Goal: Task Accomplishment & Management: Use online tool/utility

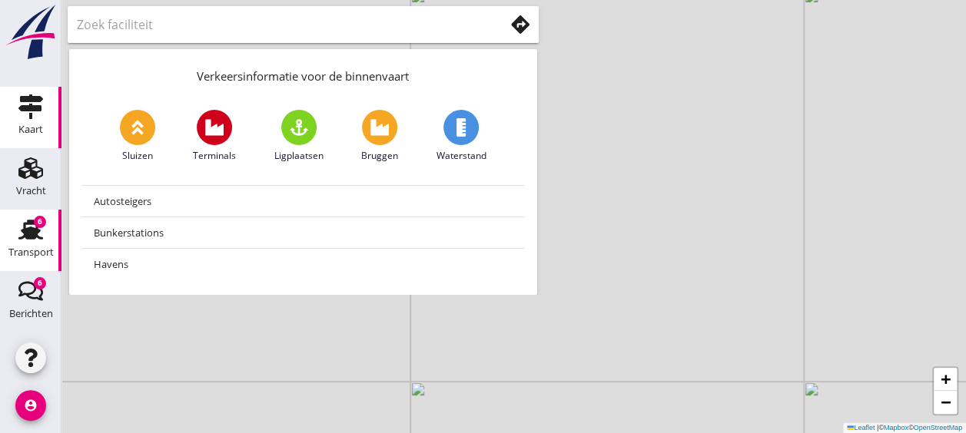
click at [17, 244] on div "Transport" at bounding box center [30, 253] width 45 height 22
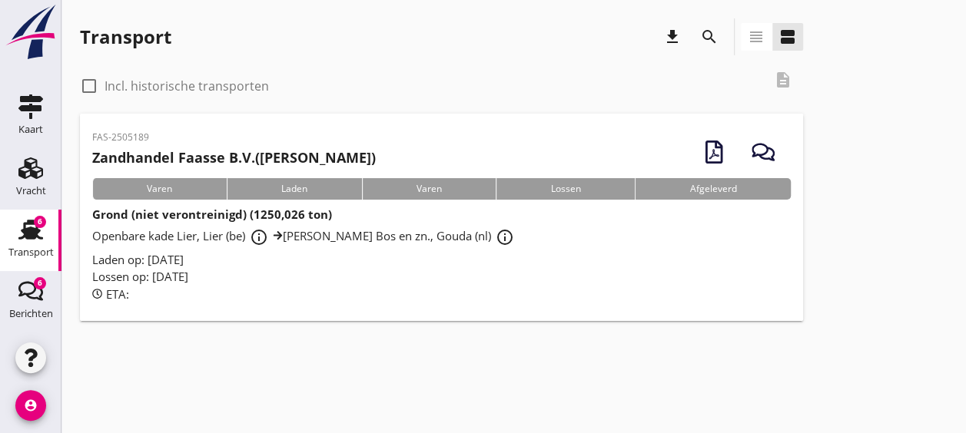
click at [446, 267] on div "Laden op: [DATE]" at bounding box center [441, 260] width 699 height 18
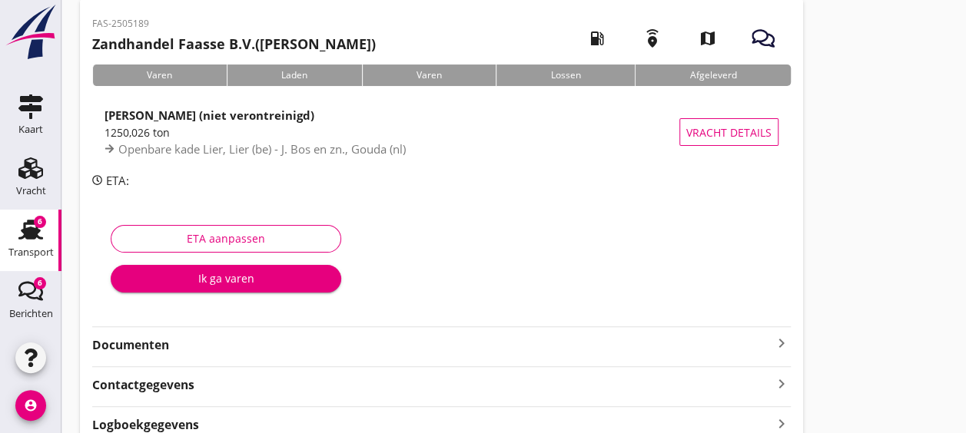
scroll to position [75, 0]
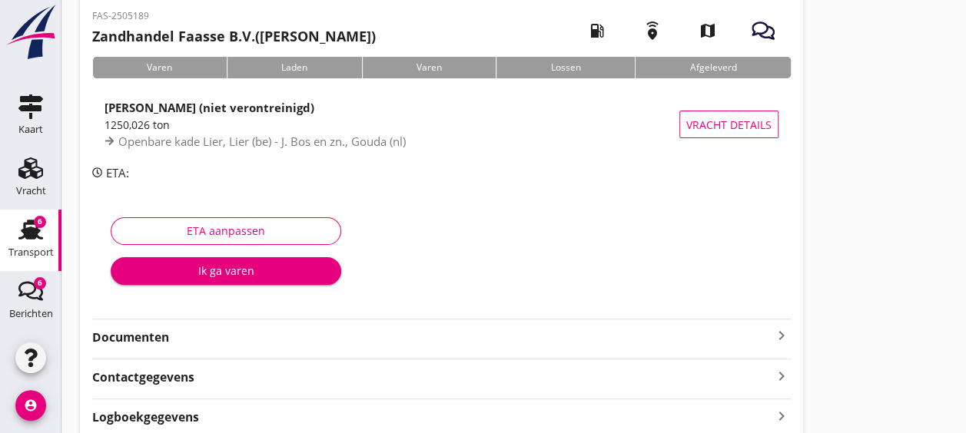
click at [363, 329] on strong "Documenten" at bounding box center [432, 338] width 680 height 18
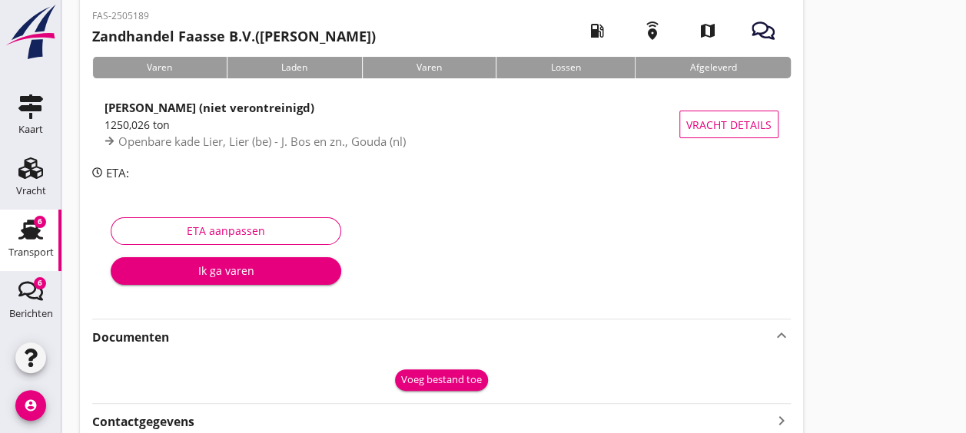
click at [429, 378] on div "Voeg bestand toe" at bounding box center [441, 380] width 81 height 15
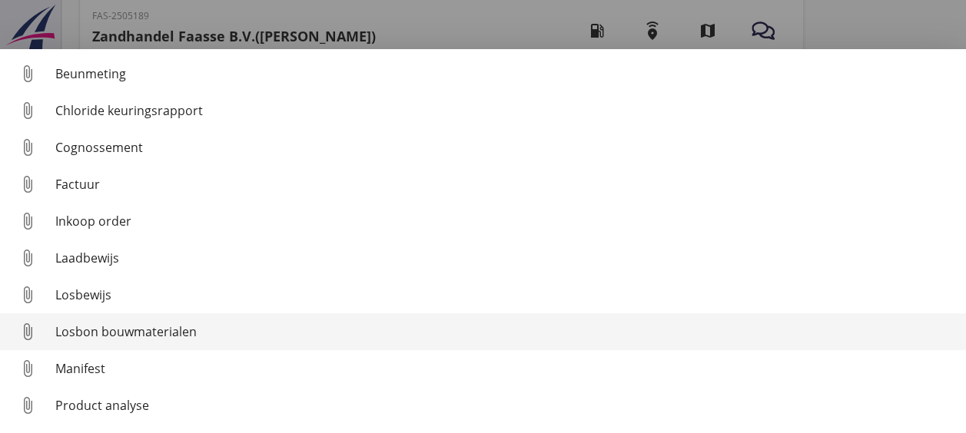
click at [194, 327] on div "Losbon bouwmaterialen" at bounding box center [504, 332] width 898 height 18
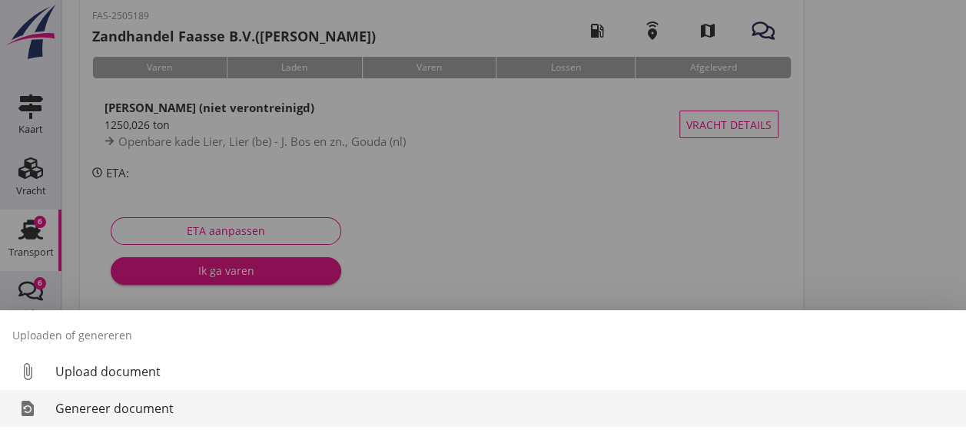
click at [277, 412] on div "Genereer document" at bounding box center [504, 409] width 898 height 18
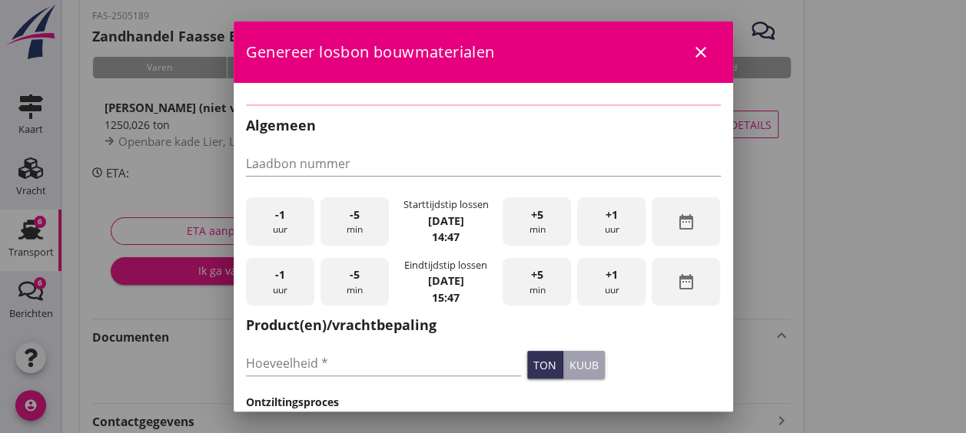
type input "1250.026"
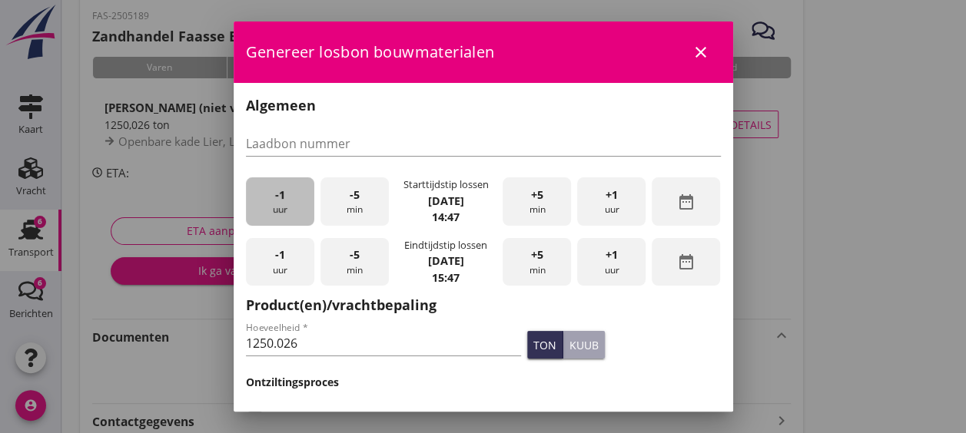
click at [284, 212] on div "-1 uur" at bounding box center [280, 202] width 68 height 48
click at [543, 210] on div "+5 min" at bounding box center [537, 202] width 68 height 48
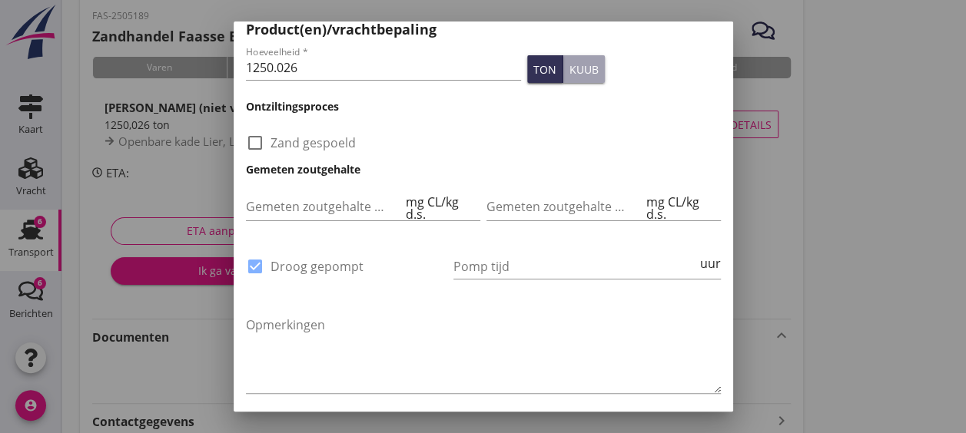
scroll to position [277, 0]
click at [318, 254] on div "check_box Droog gepompt" at bounding box center [346, 274] width 201 height 40
click at [289, 258] on label "Droog gepompt" at bounding box center [316, 265] width 93 height 15
checkbox input "false"
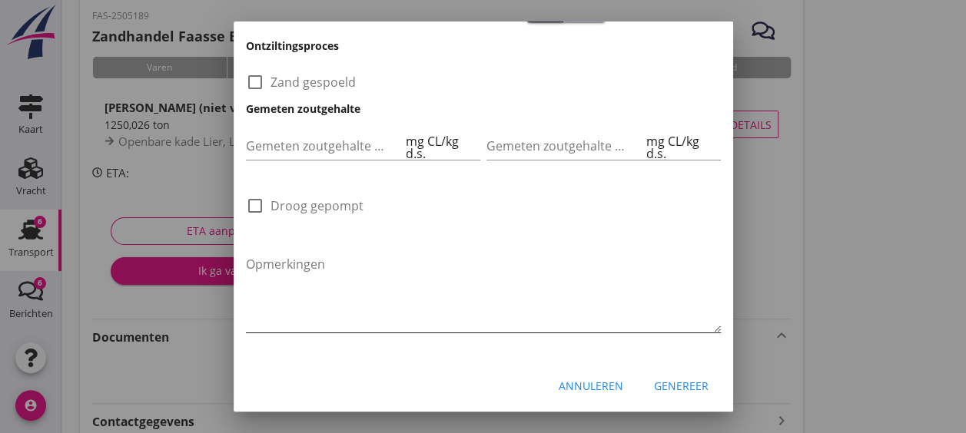
scroll to position [337, 0]
click at [673, 390] on button "Genereer" at bounding box center [681, 387] width 79 height 28
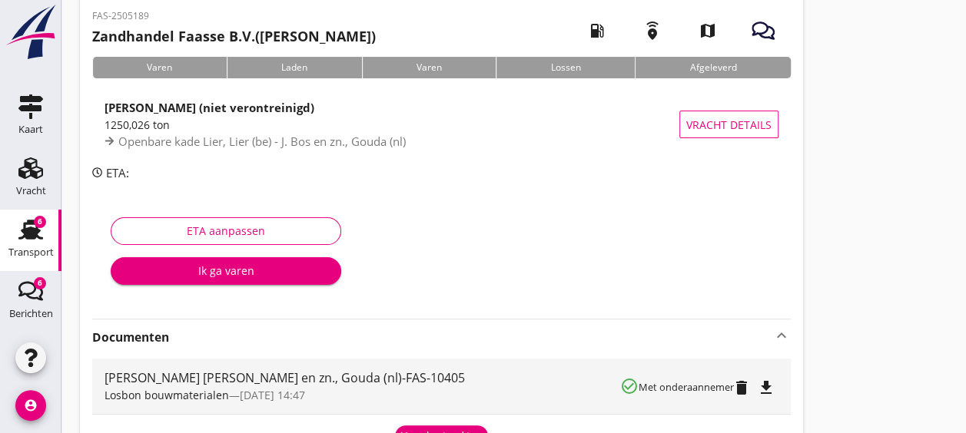
click at [763, 390] on icon "file_download" at bounding box center [766, 388] width 18 height 18
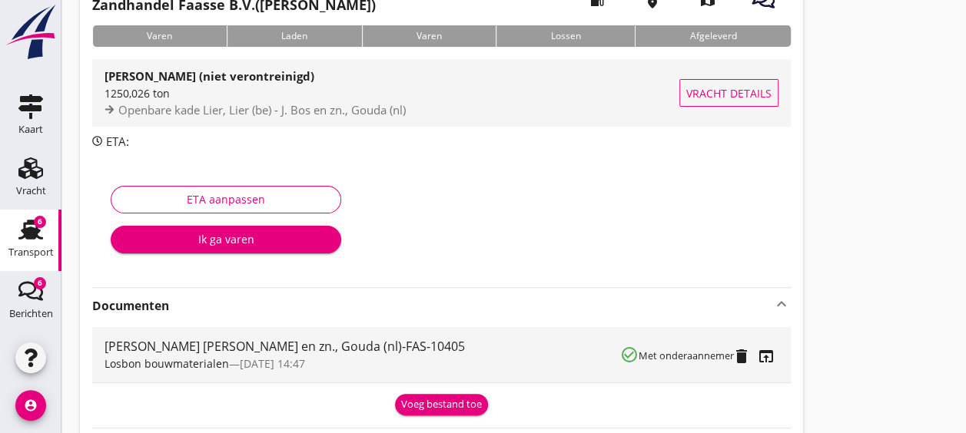
scroll to position [108, 0]
